Goal: Feedback & Contribution: Contribute content

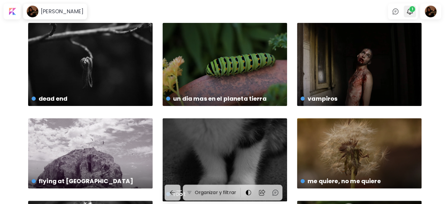
click at [414, 11] on span "1" at bounding box center [412, 9] width 6 height 6
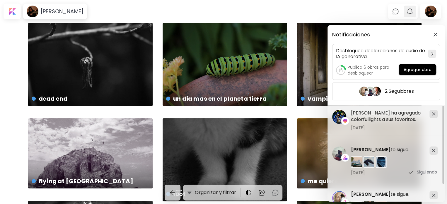
click at [414, 11] on div "Notificaciones Desbloquea declaraciones de audio de IA generativa. Publica 6 ob…" at bounding box center [223, 102] width 447 height 204
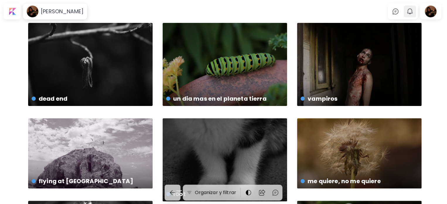
click at [413, 11] on img "button" at bounding box center [409, 11] width 7 height 7
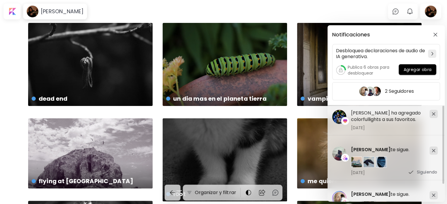
click at [372, 149] on span "[PERSON_NAME]" at bounding box center [371, 149] width 40 height 7
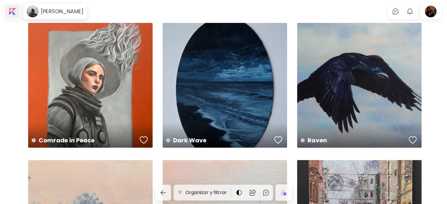
click at [18, 9] on div at bounding box center [12, 11] width 15 height 13
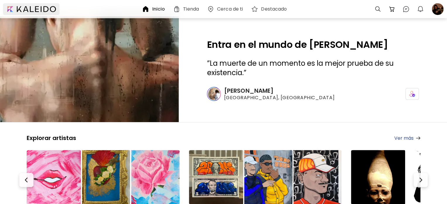
click at [14, 10] on div at bounding box center [31, 9] width 57 height 12
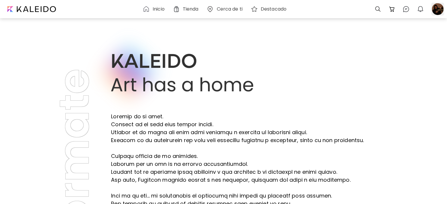
click at [439, 12] on div at bounding box center [437, 9] width 13 height 13
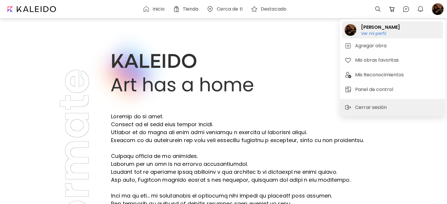
click at [374, 32] on h6 "Ver mi perfil" at bounding box center [380, 33] width 39 height 5
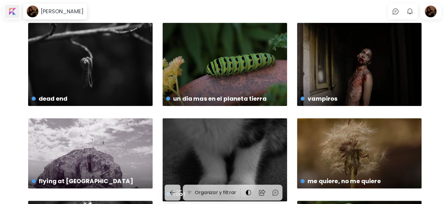
click at [14, 13] on div at bounding box center [12, 11] width 15 height 13
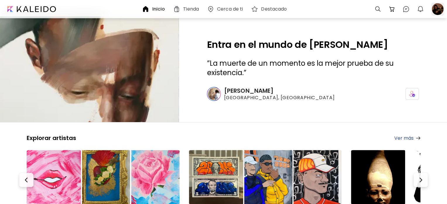
click at [436, 11] on div at bounding box center [437, 9] width 13 height 13
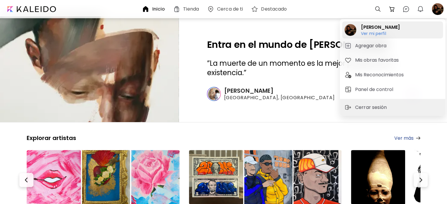
click at [393, 25] on h2 "[PERSON_NAME]" at bounding box center [380, 27] width 39 height 7
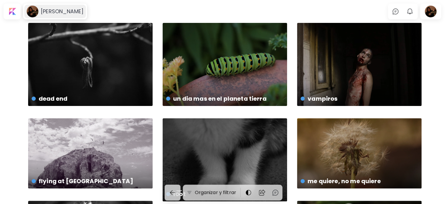
click at [66, 11] on h6 "[PERSON_NAME]" at bounding box center [62, 11] width 43 height 7
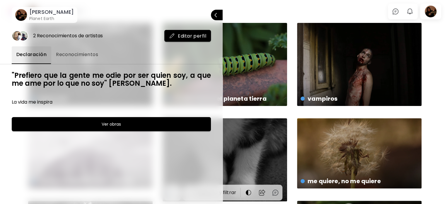
click at [224, 15] on p "Cerrar" at bounding box center [224, 15] width 0 height 4
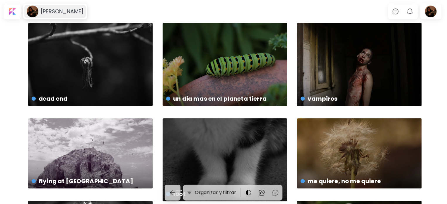
click at [43, 8] on div "[PERSON_NAME]" at bounding box center [54, 11] width 61 height 13
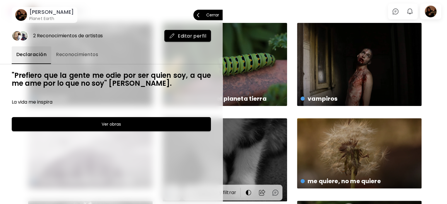
click at [176, 39] on button "Editar perfil" at bounding box center [187, 36] width 47 height 12
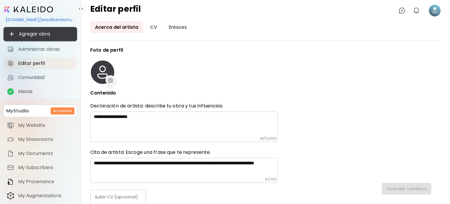
click at [52, 35] on span "Agregar obra" at bounding box center [40, 33] width 64 height 7
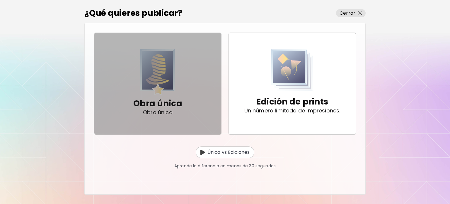
click at [170, 105] on p "Obra única" at bounding box center [157, 104] width 49 height 12
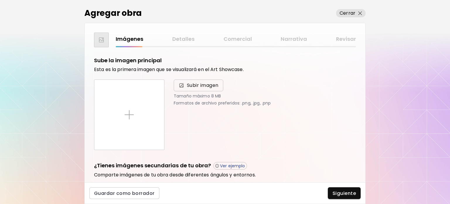
click at [196, 86] on span "Subir imagen" at bounding box center [203, 85] width 32 height 7
click at [0, 0] on input "Subir imagen" at bounding box center [0, 0] width 0 height 0
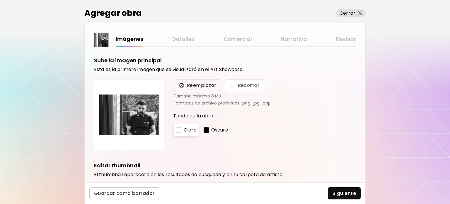
scroll to position [117, 0]
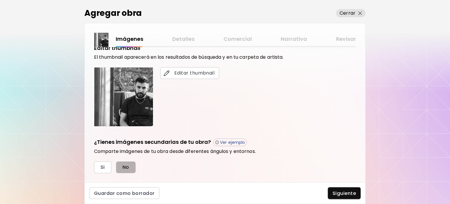
click at [132, 167] on button "No" at bounding box center [126, 167] width 20 height 12
click at [338, 193] on span "Siguiente" at bounding box center [343, 193] width 23 height 6
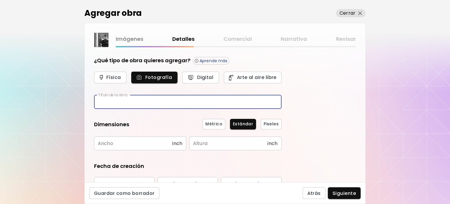
click at [155, 102] on input "text" at bounding box center [187, 102] width 187 height 14
type input "*******"
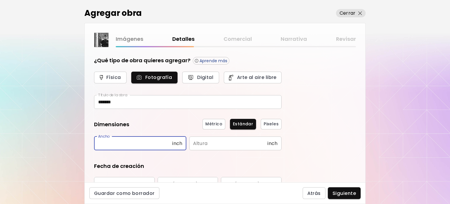
click at [119, 144] on input "text" at bounding box center [133, 143] width 78 height 14
type input "*****"
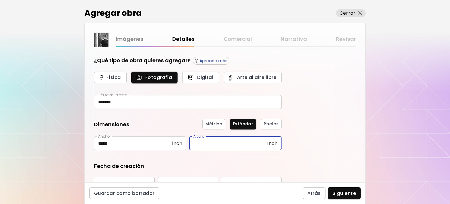
click at [229, 145] on input "text" at bounding box center [228, 143] width 78 height 14
type input "*****"
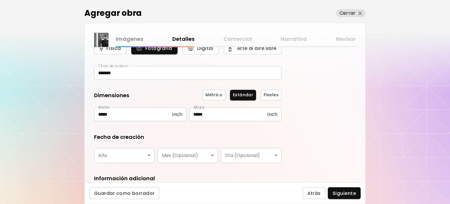
scroll to position [59, 0]
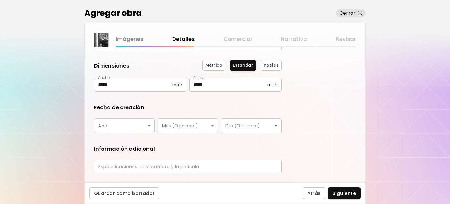
click at [130, 131] on body "[DOMAIN_NAME]/jessalbanesetucker Agregar obra Administrar obras Editar perfil M…" at bounding box center [225, 102] width 450 height 204
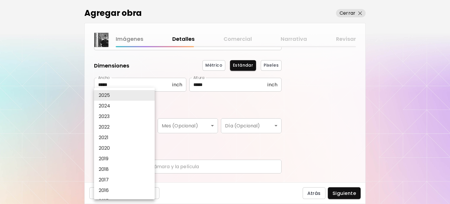
drag, startPoint x: 135, startPoint y: 93, endPoint x: 152, endPoint y: 116, distance: 28.2
click at [135, 93] on li "2025" at bounding box center [126, 95] width 64 height 11
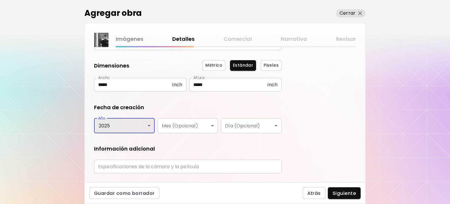
type input "****"
click at [184, 127] on body "[DOMAIN_NAME]/jessalbanesetucker Agregar obra Administrar obras Editar perfil M…" at bounding box center [225, 102] width 450 height 204
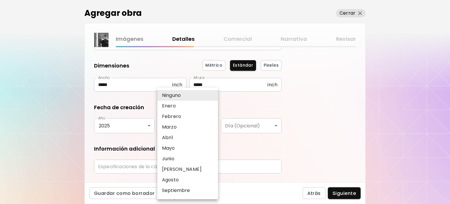
click at [178, 189] on p "Septiembre" at bounding box center [176, 190] width 28 height 7
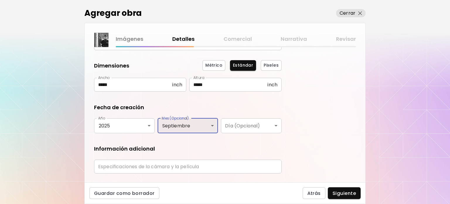
type input "**********"
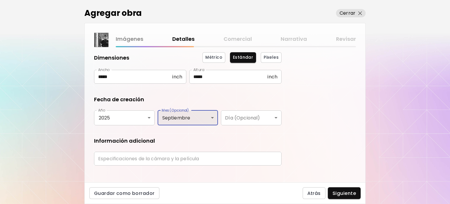
scroll to position [73, 0]
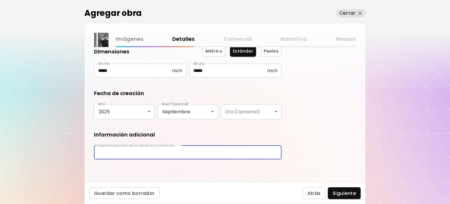
click at [220, 153] on input "text" at bounding box center [187, 152] width 187 height 14
type input "*"
type input "*******"
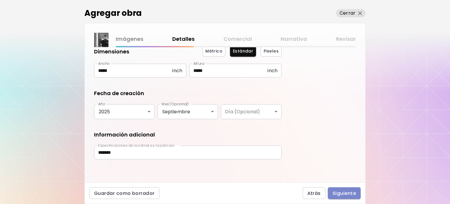
click at [336, 189] on button "Siguiente" at bounding box center [344, 193] width 33 height 12
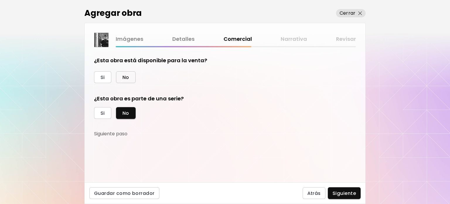
click at [129, 78] on span "No" at bounding box center [125, 77] width 7 height 6
click at [366, 171] on div "Agregar obra Cerrar Imágenes Detalles Comercial Narrativa Revisar ¿Esta obra es…" at bounding box center [225, 102] width 450 height 204
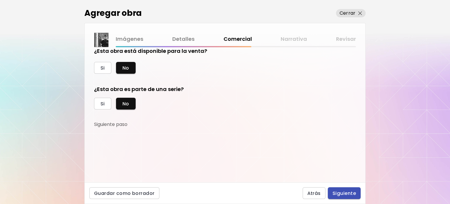
click at [350, 194] on span "Siguiente" at bounding box center [343, 193] width 23 height 6
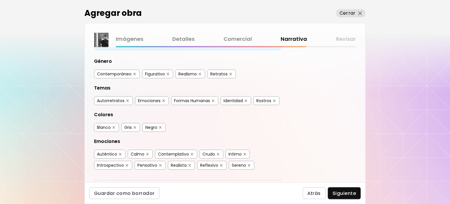
scroll to position [59, 0]
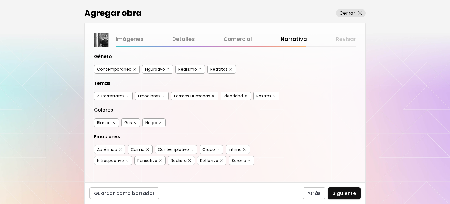
click at [222, 68] on div "Retratos" at bounding box center [218, 69] width 17 height 6
click at [235, 93] on div "Identidad" at bounding box center [232, 96] width 19 height 6
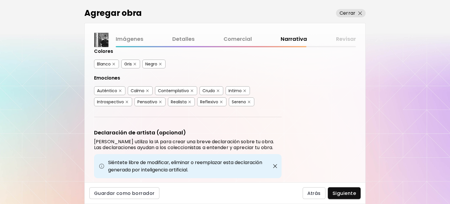
scroll to position [175, 0]
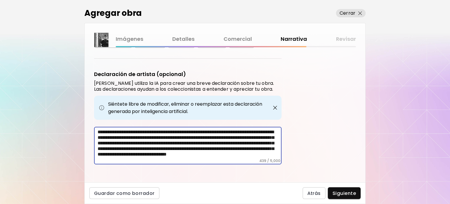
drag, startPoint x: 151, startPoint y: 128, endPoint x: 185, endPoint y: 126, distance: 34.0
click at [185, 129] on textarea "**********" at bounding box center [190, 143] width 184 height 29
drag, startPoint x: 125, startPoint y: 133, endPoint x: 167, endPoint y: 145, distance: 43.8
click at [167, 145] on textarea "**********" at bounding box center [190, 143] width 184 height 29
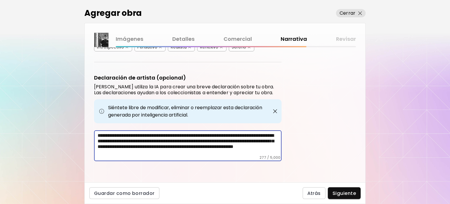
scroll to position [169, 0]
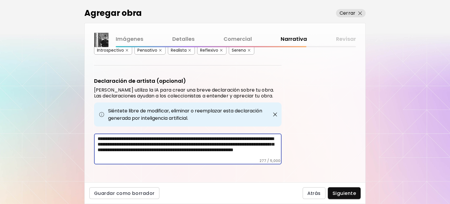
drag, startPoint x: 271, startPoint y: 152, endPoint x: 253, endPoint y: 156, distance: 18.0
click at [253, 156] on div "**********" at bounding box center [187, 148] width 187 height 31
type textarea "**********"
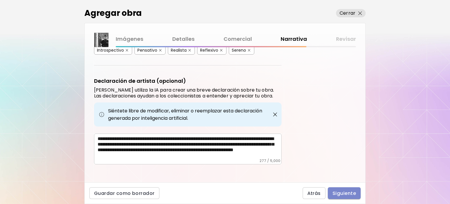
click at [347, 195] on span "Siguiente" at bounding box center [343, 193] width 23 height 6
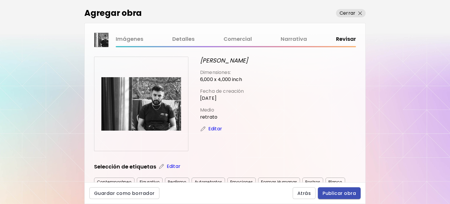
click at [347, 195] on span "Publicar obra" at bounding box center [338, 193] width 33 height 6
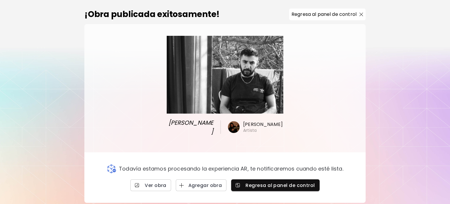
click at [200, 125] on span "[PERSON_NAME]" at bounding box center [190, 127] width 47 height 18
click at [160, 182] on span "Ver obra" at bounding box center [150, 185] width 31 height 6
